Goal: Book appointment/travel/reservation

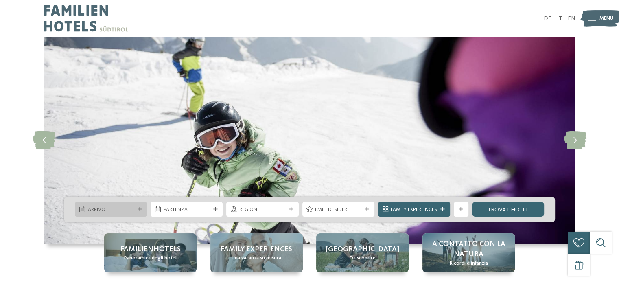
click at [125, 214] on div "Arrivo" at bounding box center [111, 209] width 72 height 15
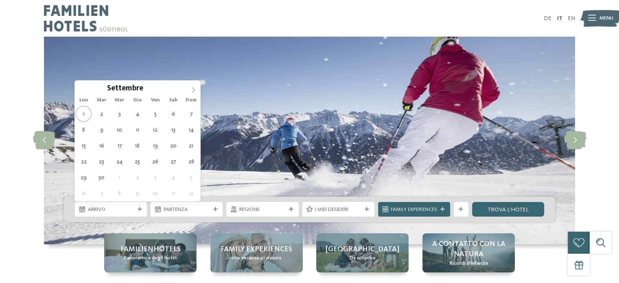
click at [192, 88] on icon at bounding box center [194, 90] width 6 height 6
type div "[DATE]"
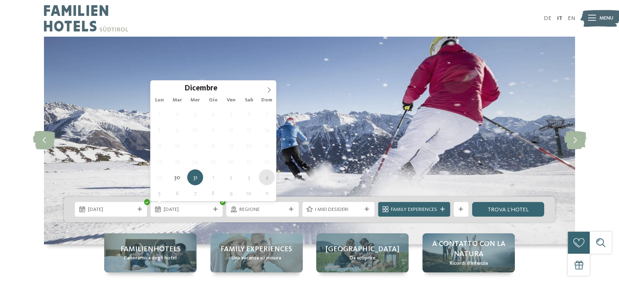
type div "[DATE]"
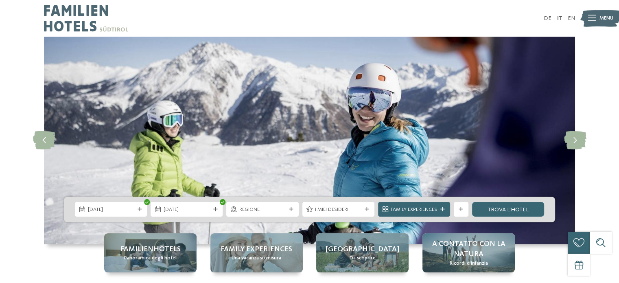
click at [253, 210] on span "Regione" at bounding box center [262, 209] width 46 height 7
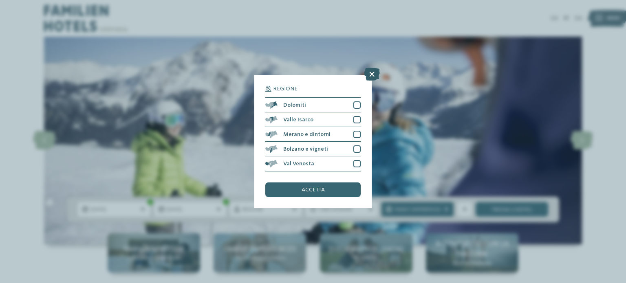
click at [371, 72] on icon at bounding box center [372, 74] width 16 height 13
